Goal: Task Accomplishment & Management: Use online tool/utility

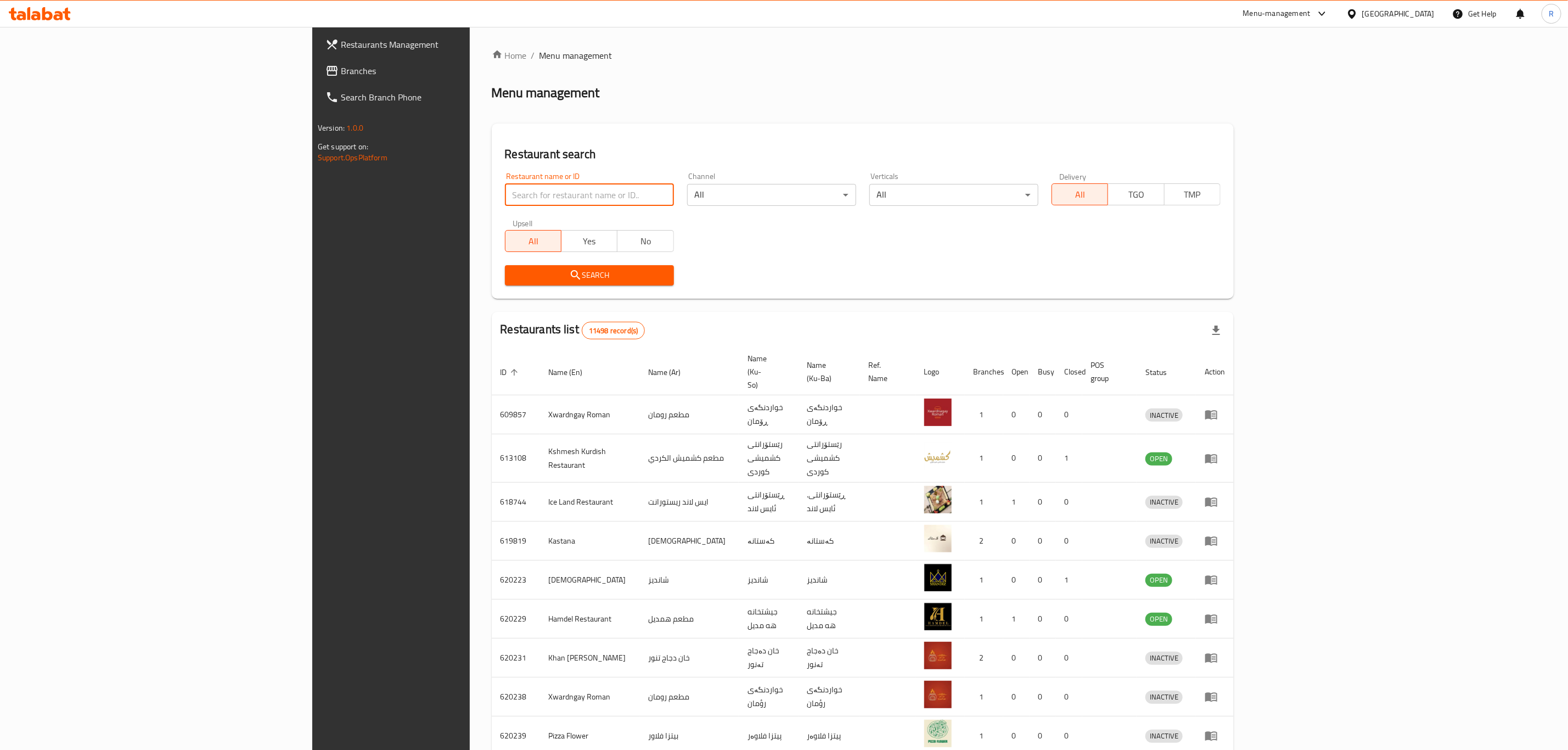
click at [505, 189] on input "search" at bounding box center [589, 194] width 169 height 22
type input "shelan"
click button "Search" at bounding box center [589, 275] width 169 height 21
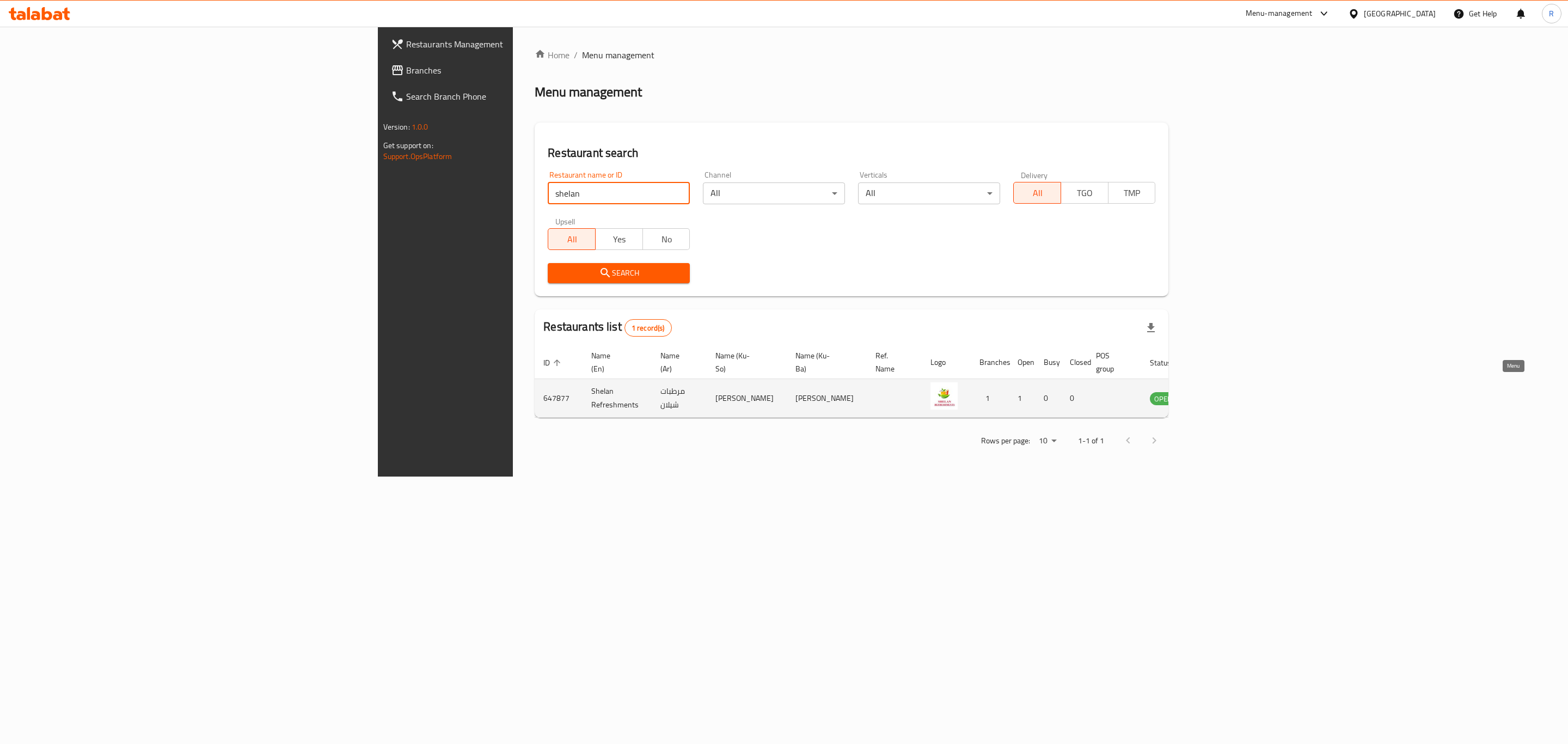
click at [1220, 392] on icon "enhanced table" at bounding box center [1213, 397] width 13 height 13
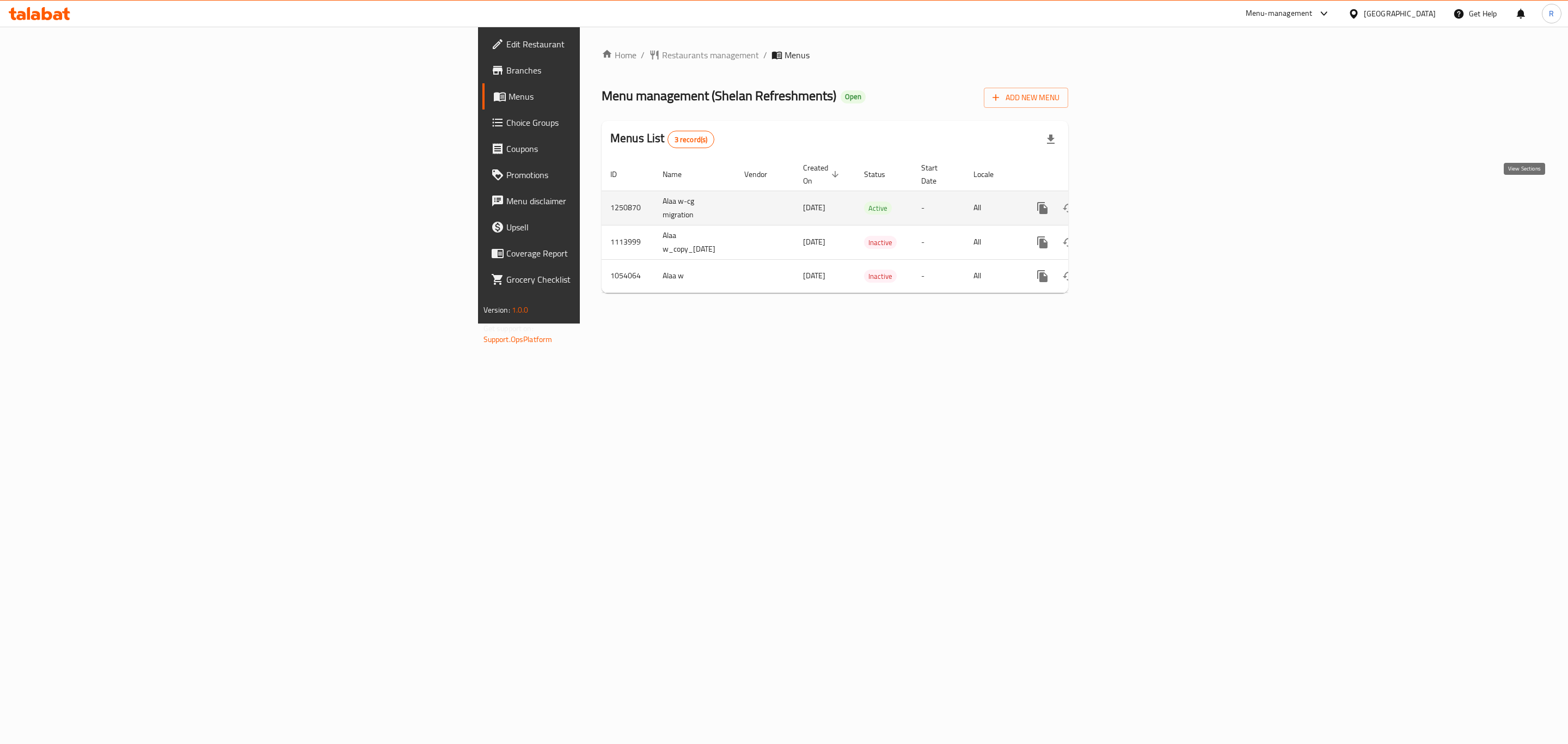
click at [1128, 202] on icon "enhanced table" at bounding box center [1120, 208] width 13 height 13
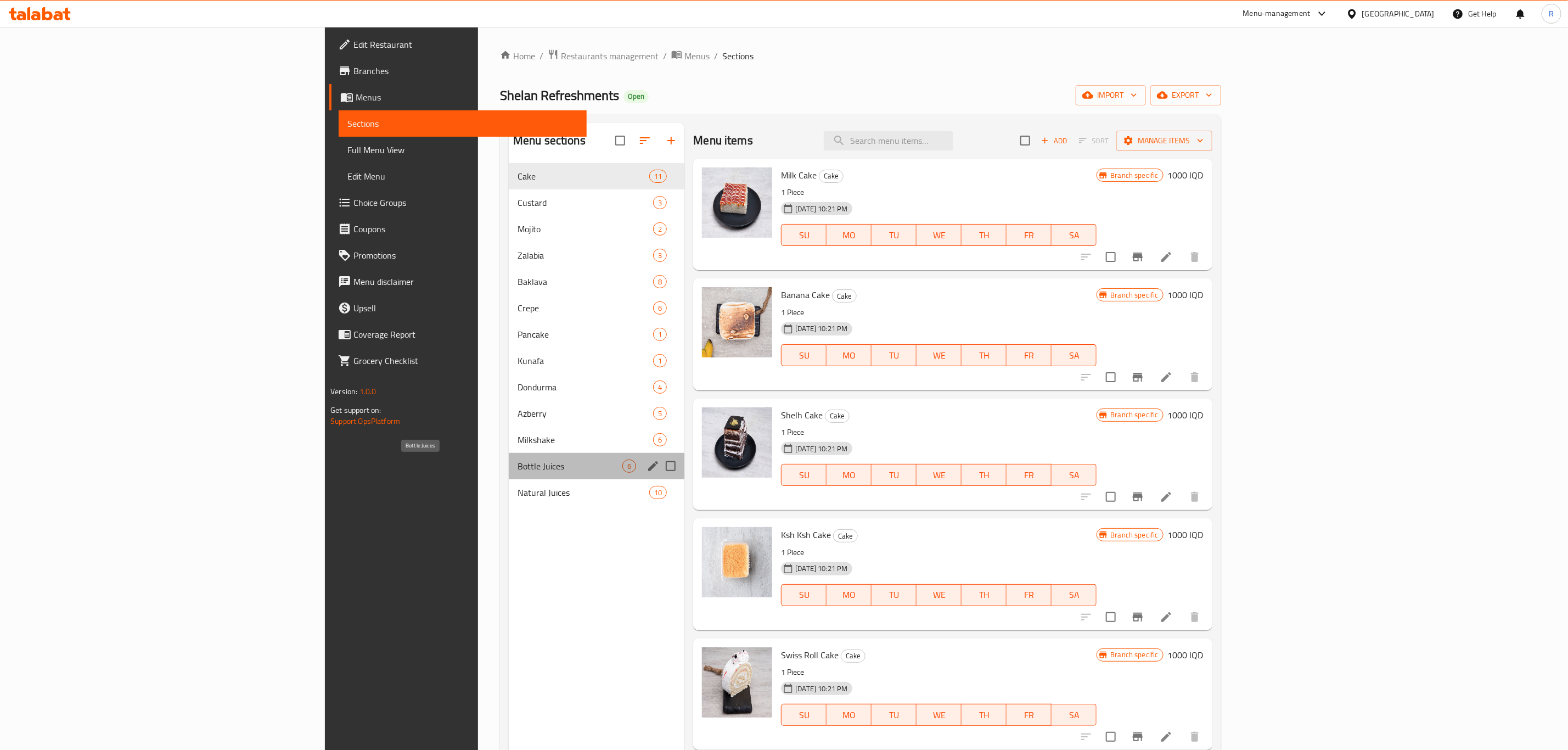
drag, startPoint x: 359, startPoint y: 465, endPoint x: 485, endPoint y: 453, distance: 126.6
click at [517, 466] on span "Bottle Juices" at bounding box center [569, 465] width 105 height 13
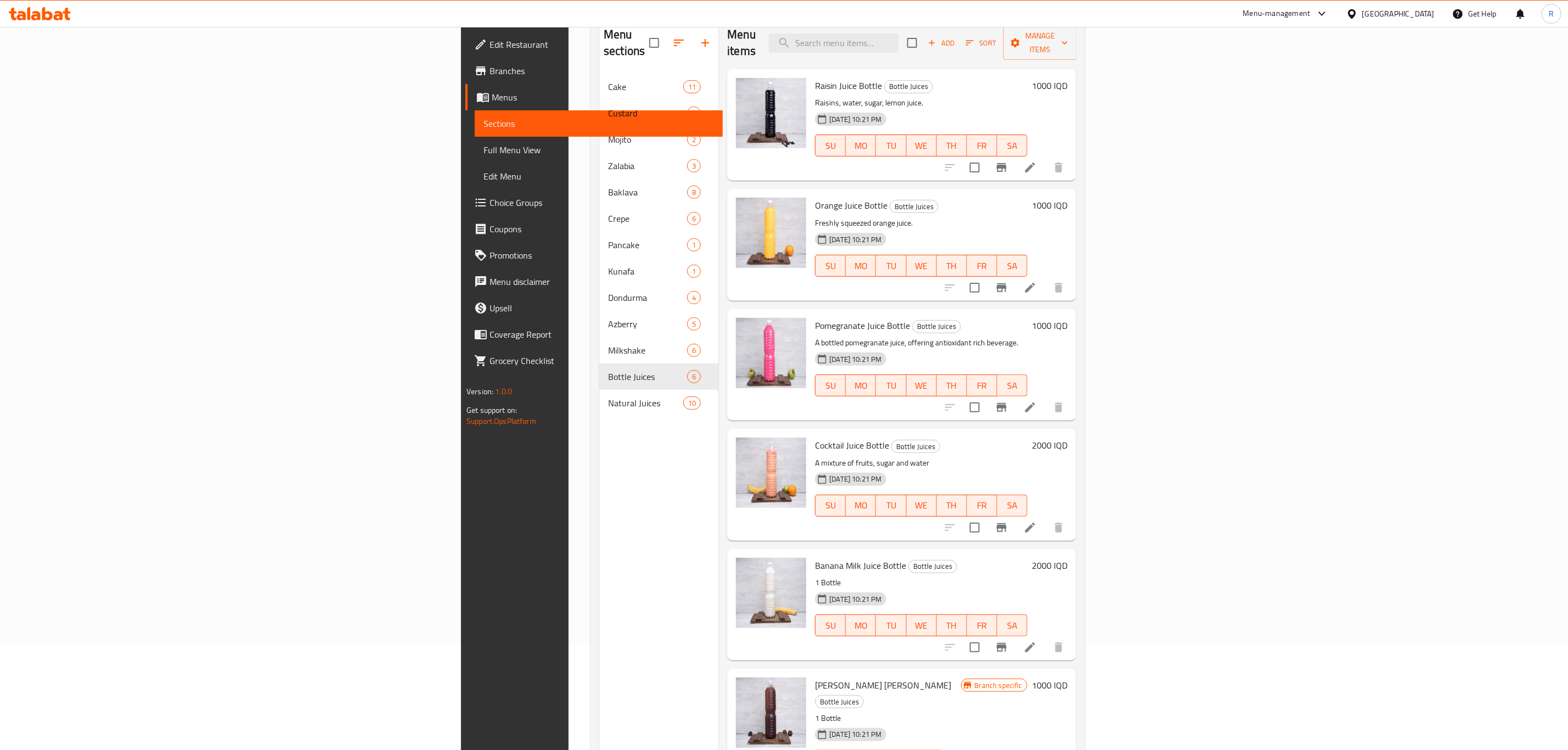
scroll to position [154, 0]
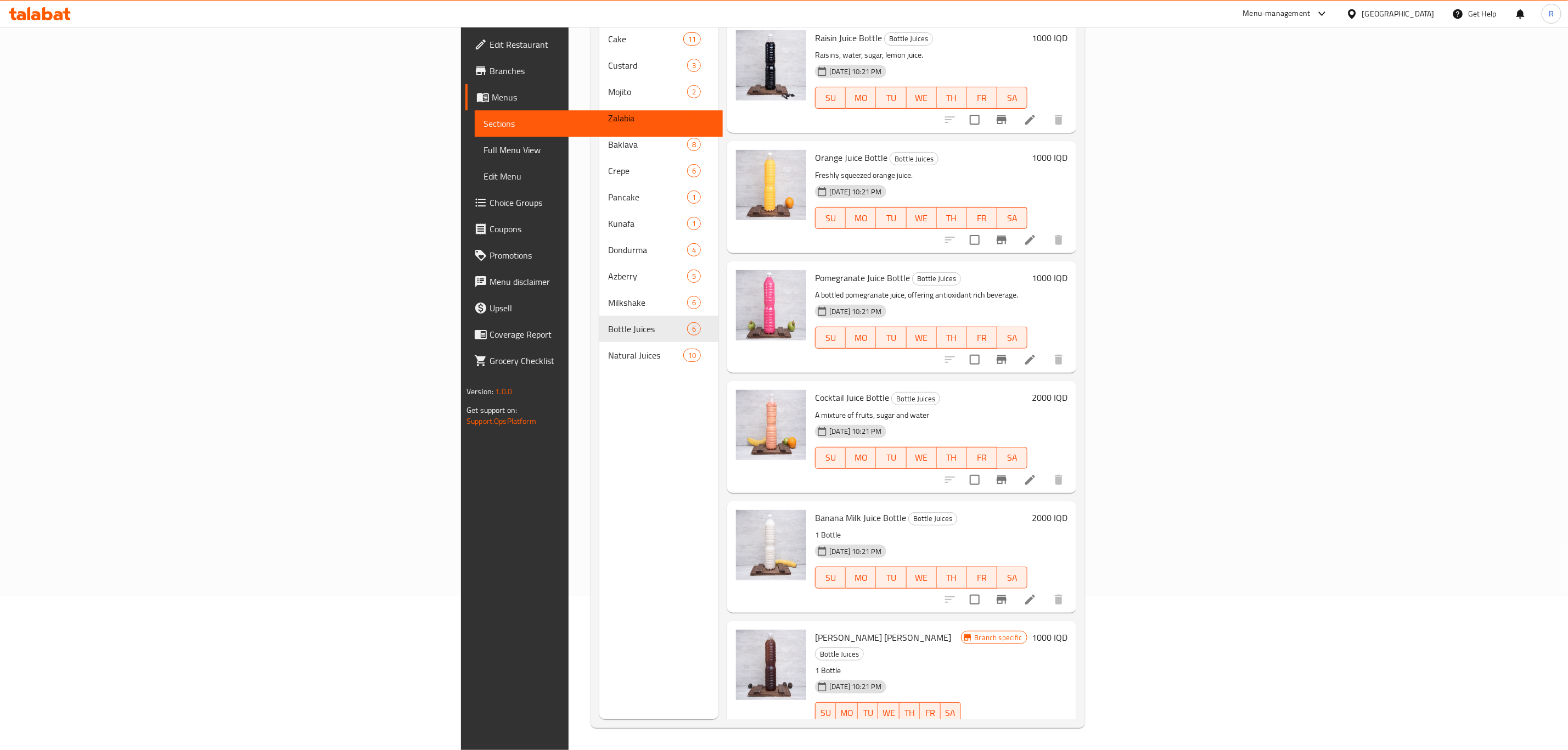
click at [1068, 390] on h6 "2000 IQD" at bounding box center [1050, 398] width 36 height 16
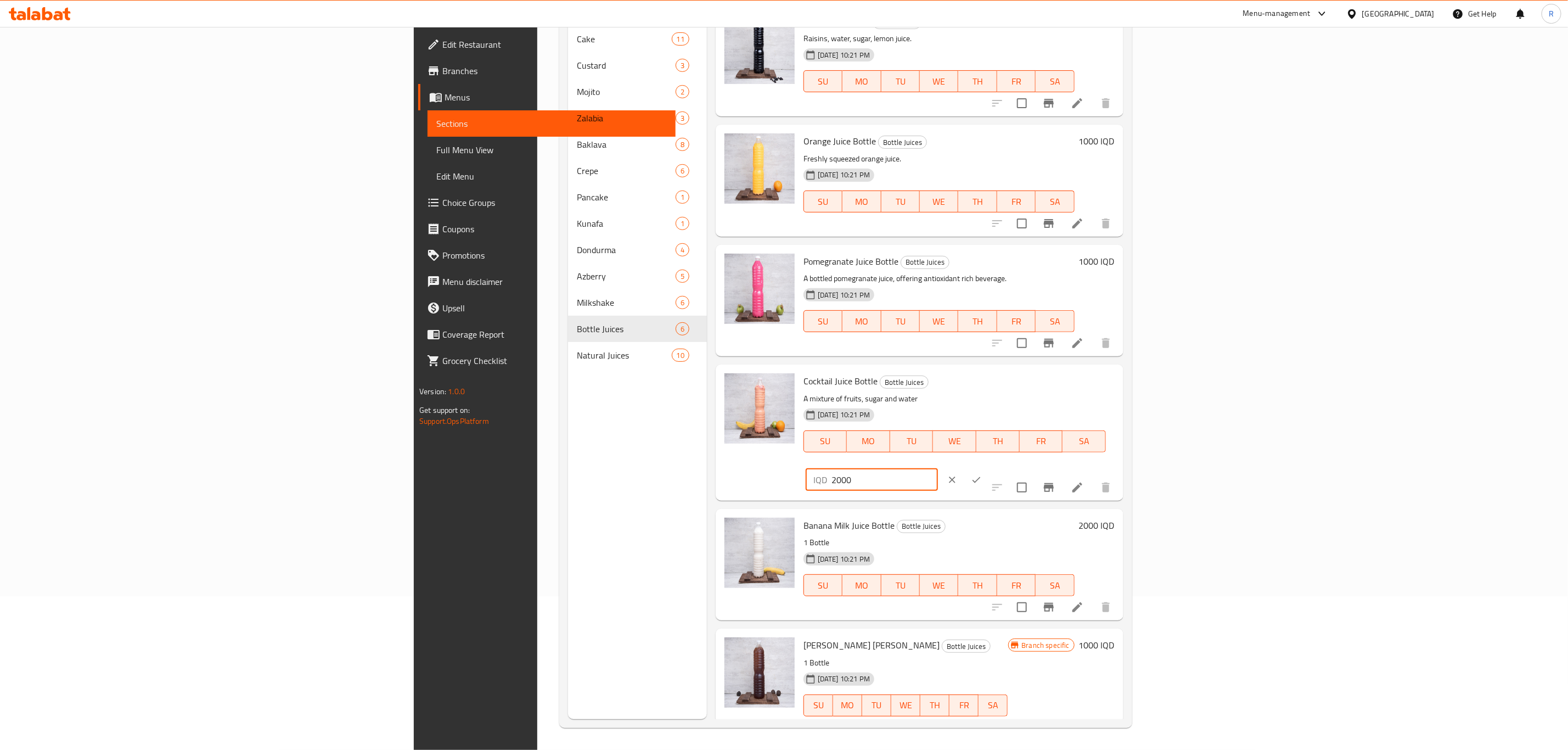
drag, startPoint x: 1382, startPoint y: 387, endPoint x: 1364, endPoint y: 391, distance: 18.4
click at [937, 469] on div "IQD 2000 ​" at bounding box center [871, 480] width 132 height 22
type input "3000"
drag, startPoint x: 1506, startPoint y: 388, endPoint x: 1148, endPoint y: 504, distance: 376.3
click at [989, 468] on div at bounding box center [964, 480] width 48 height 24
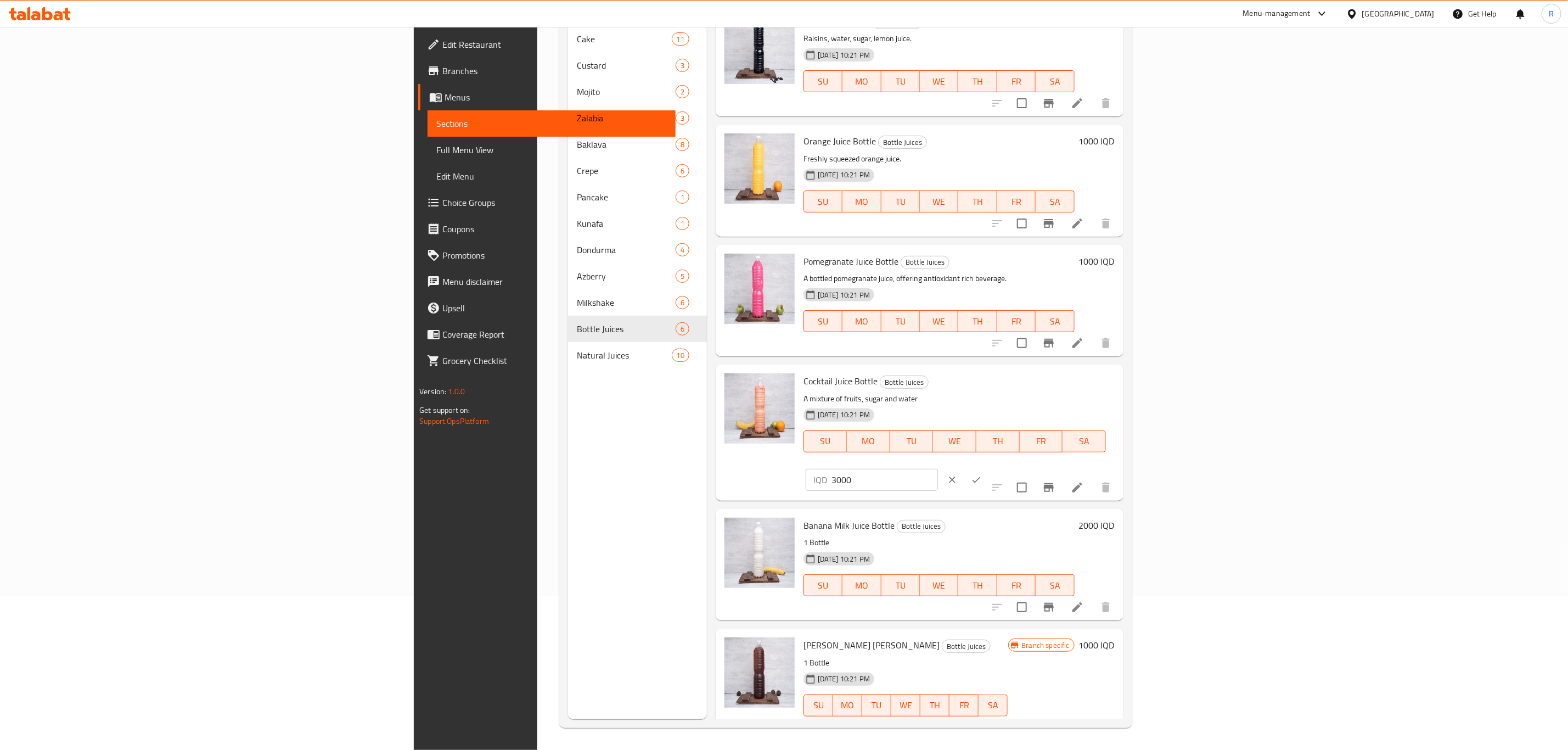
click at [982, 475] on icon "ok" at bounding box center [976, 480] width 11 height 11
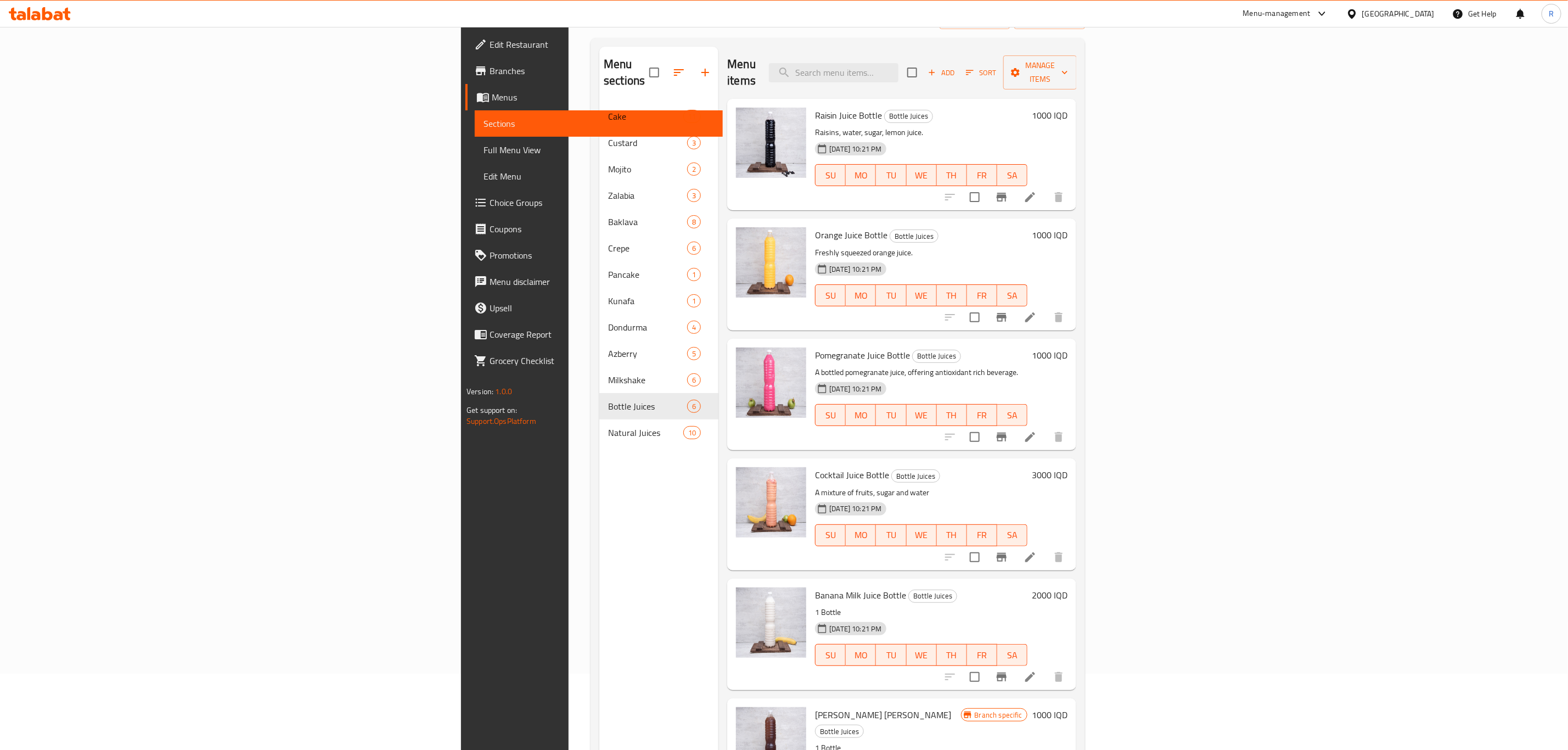
scroll to position [0, 0]
